Goal: Information Seeking & Learning: Learn about a topic

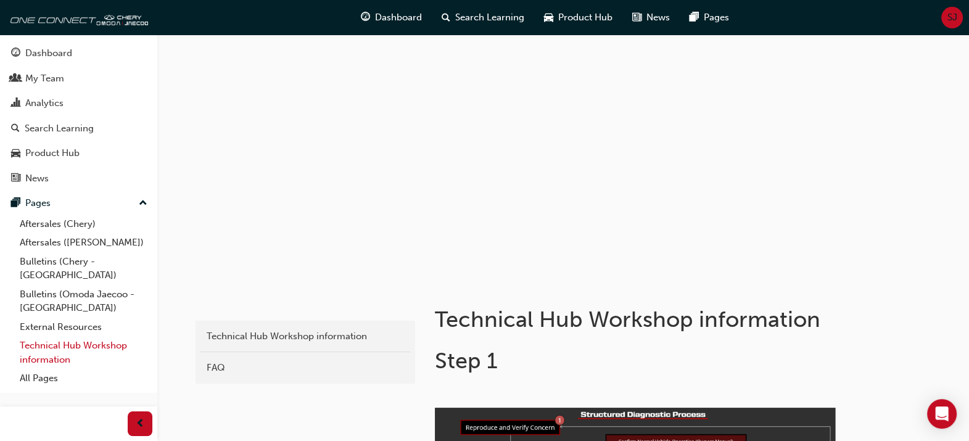
click at [42, 336] on link "Technical Hub Workshop information" at bounding box center [84, 352] width 138 height 33
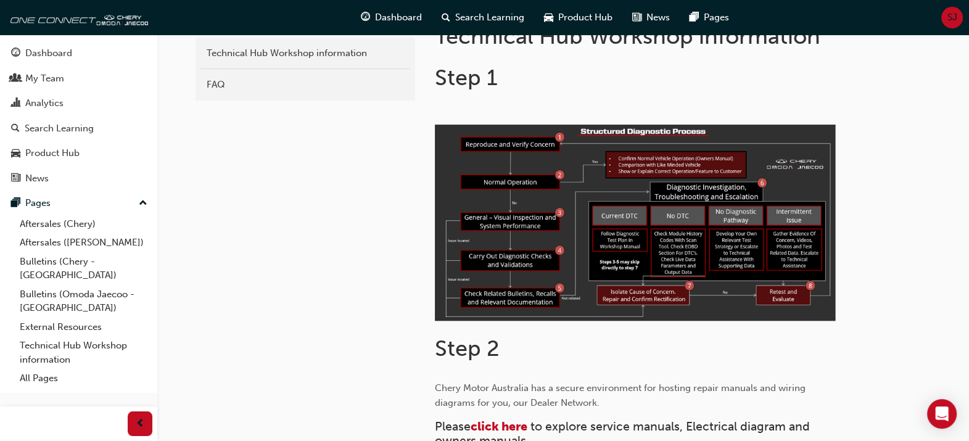
scroll to position [284, 0]
click at [75, 318] on link "External Resources" at bounding box center [84, 327] width 138 height 19
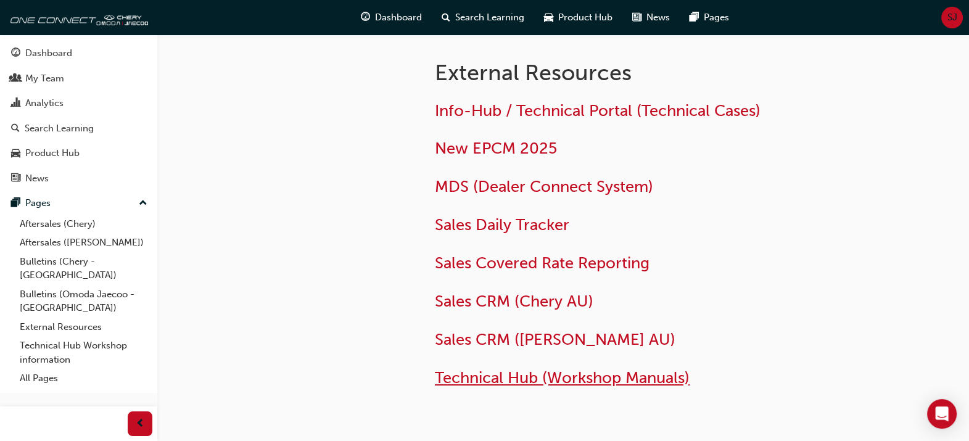
click at [568, 384] on span "Technical Hub (Workshop Manuals)" at bounding box center [562, 377] width 255 height 19
